Goal: Entertainment & Leisure: Consume media (video, audio)

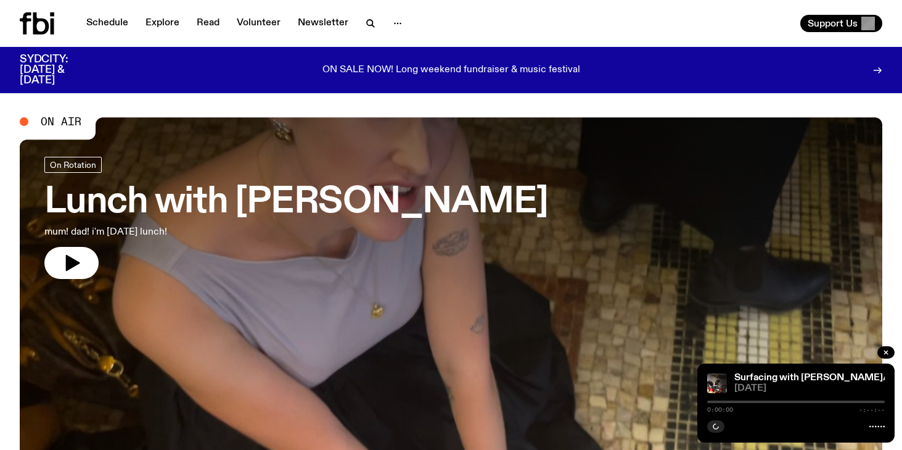
click at [369, 22] on icon "button" at bounding box center [370, 23] width 6 height 6
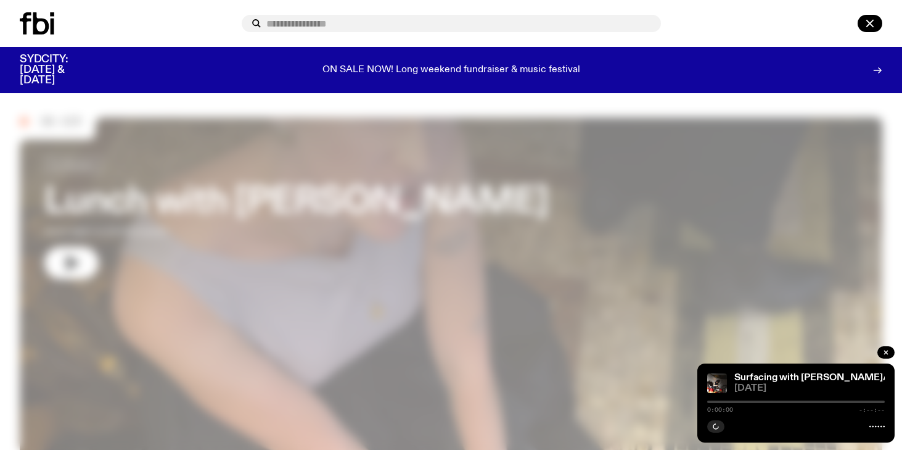
click at [369, 22] on input "text" at bounding box center [458, 24] width 385 height 10
type input "*"
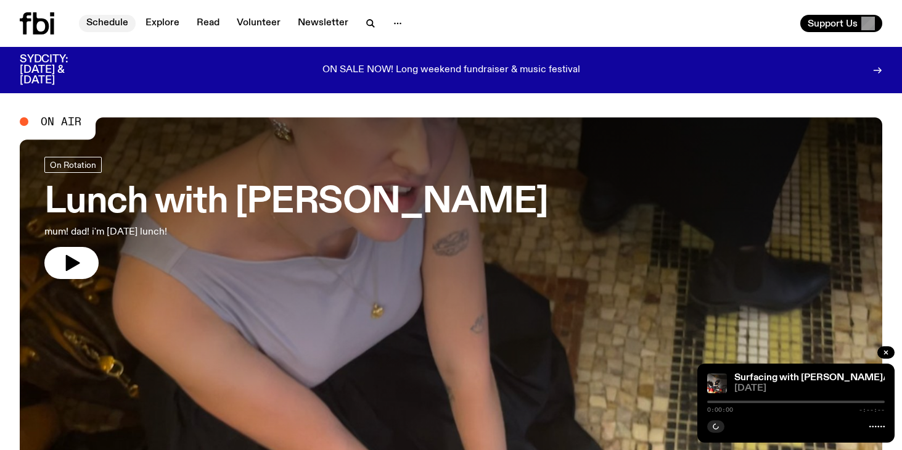
click at [116, 25] on link "Schedule" at bounding box center [107, 23] width 57 height 17
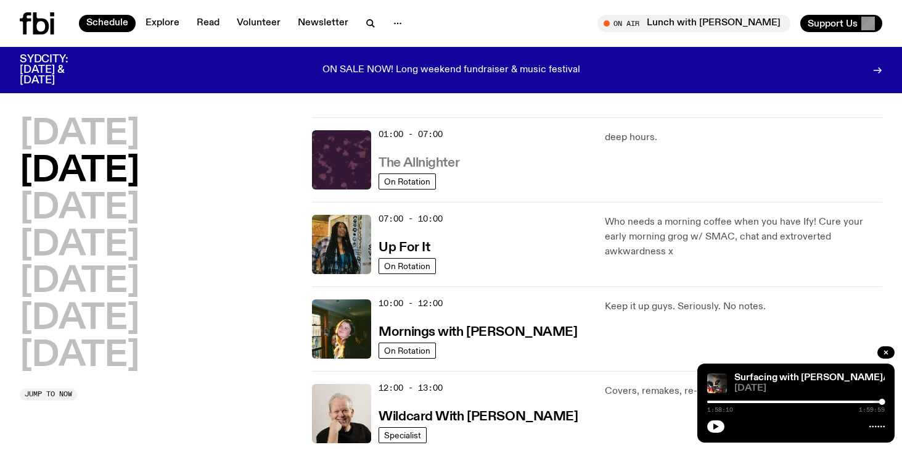
click at [447, 170] on h3 "The Allnighter" at bounding box center [419, 163] width 81 height 13
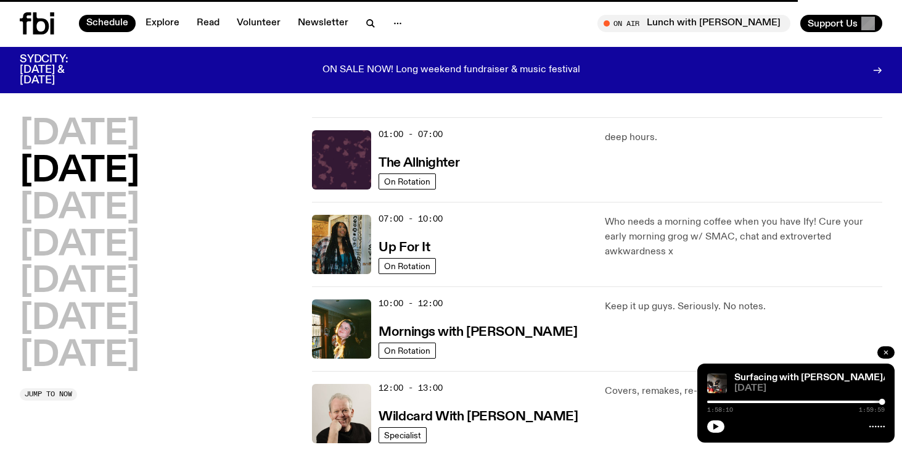
click at [880, 350] on button "button" at bounding box center [886, 352] width 17 height 12
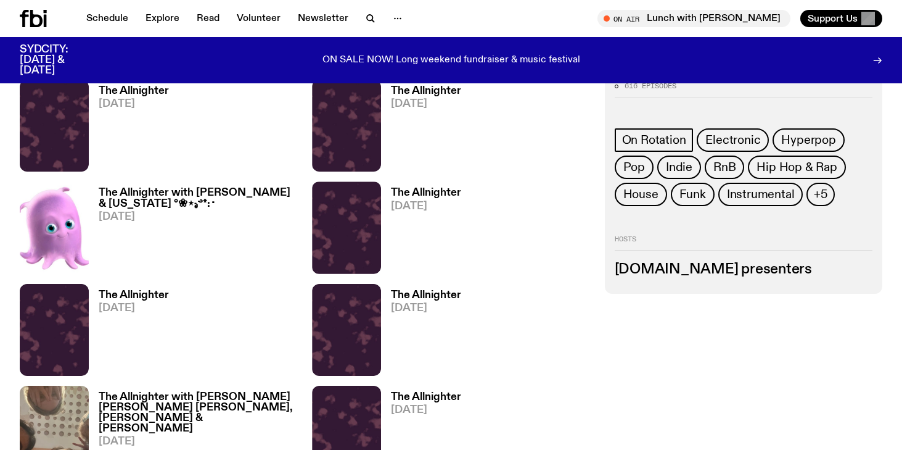
scroll to position [921, 0]
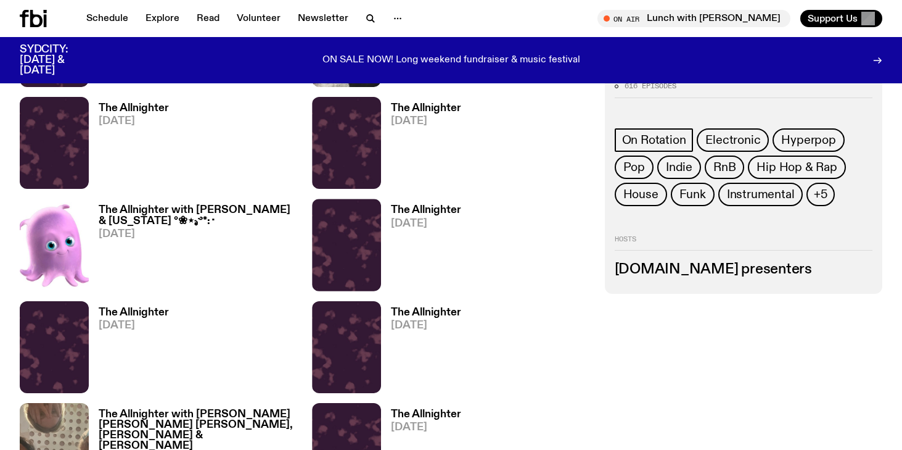
click at [189, 210] on h3 "The Allnighter with [PERSON_NAME] & [US_STATE] °❀⋆.ೃ࿔*:･" at bounding box center [198, 215] width 199 height 21
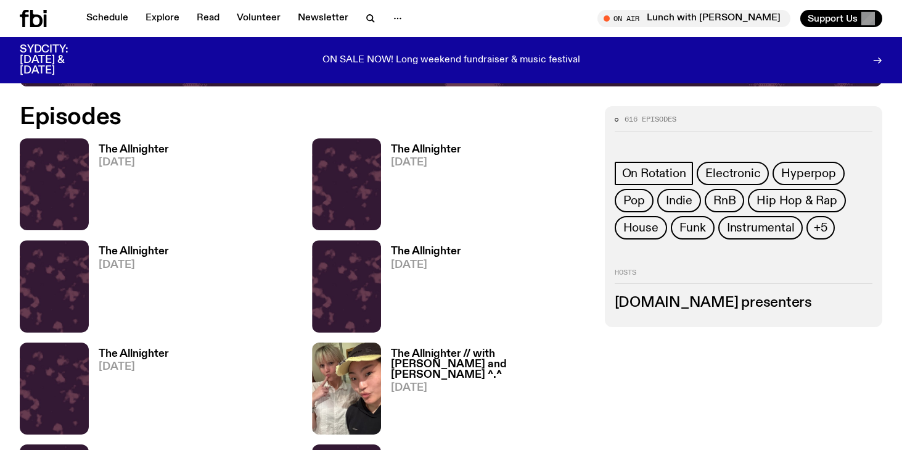
scroll to position [566, 0]
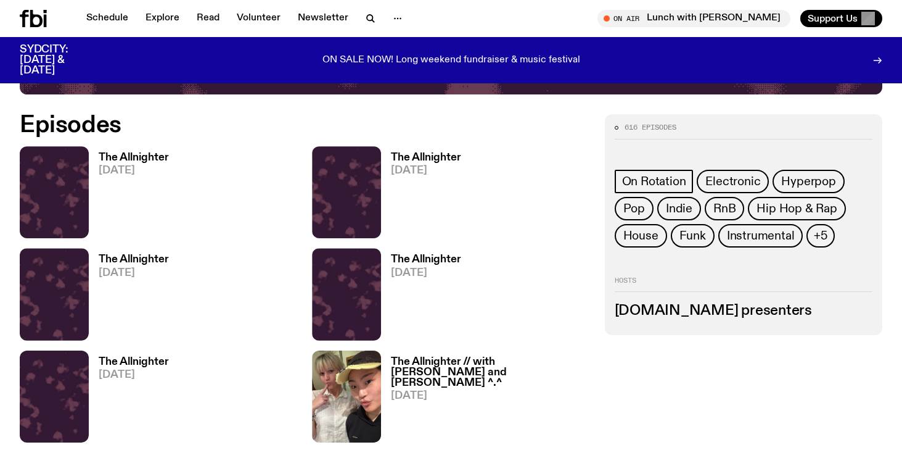
click at [122, 156] on h3 "The Allnighter" at bounding box center [134, 157] width 70 height 10
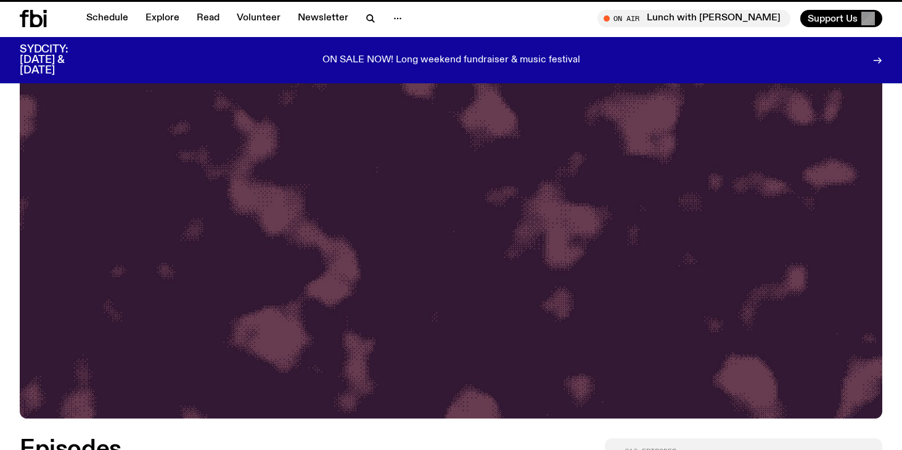
scroll to position [566, 0]
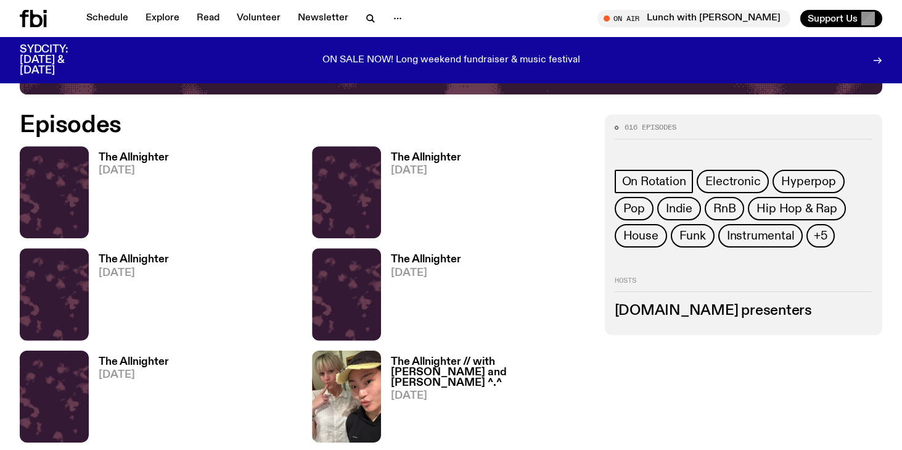
click at [426, 165] on span "[DATE]" at bounding box center [426, 170] width 70 height 10
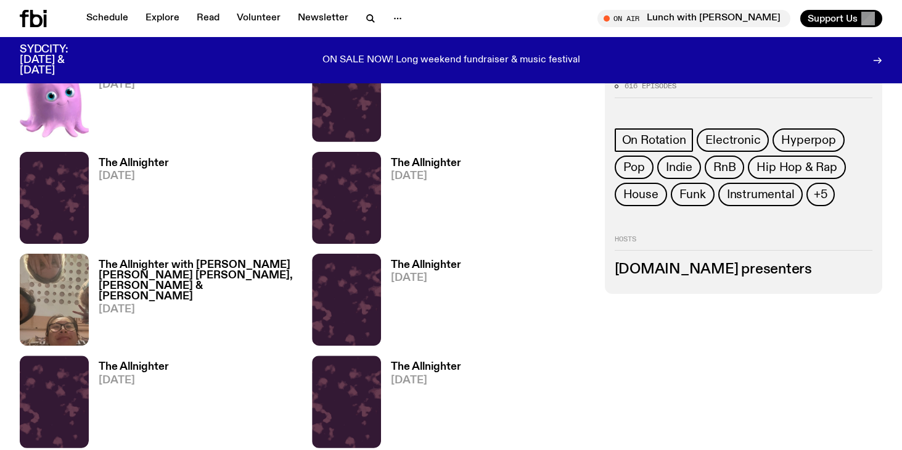
scroll to position [1098, 0]
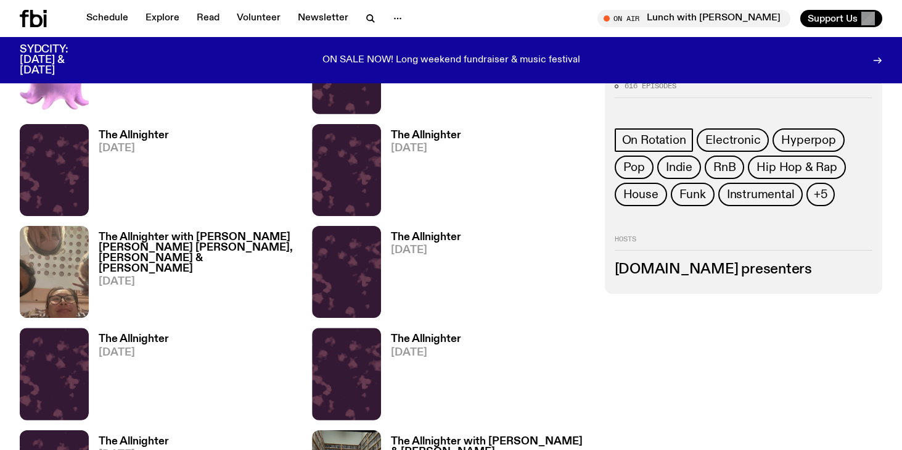
click at [188, 247] on h3 "The Allnighter with [PERSON_NAME] [PERSON_NAME] [PERSON_NAME], [PERSON_NAME] & …" at bounding box center [198, 253] width 199 height 42
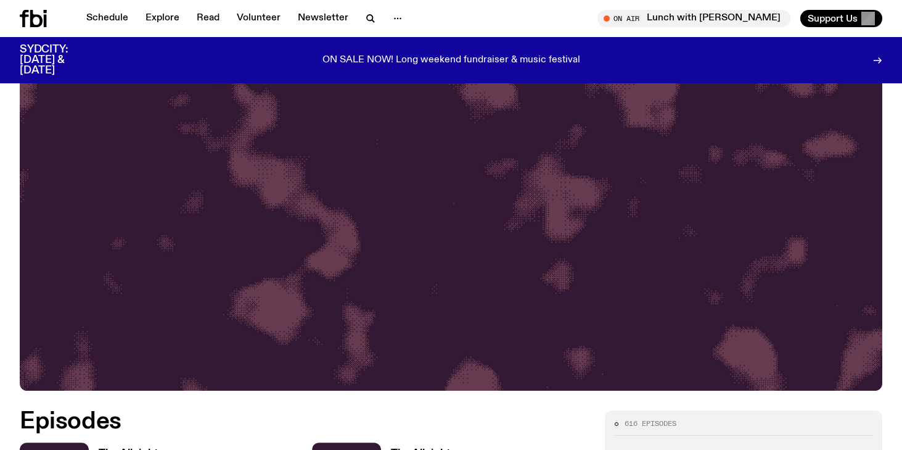
scroll to position [257, 0]
